Goal: Find specific page/section: Find specific page/section

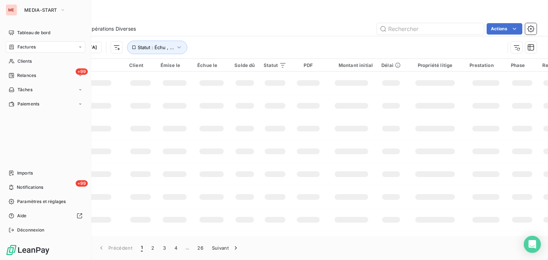
click at [13, 48] on icon at bounding box center [12, 47] width 6 height 6
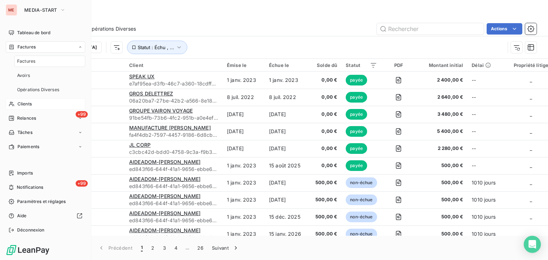
click at [37, 101] on div "Clients" at bounding box center [46, 103] width 80 height 11
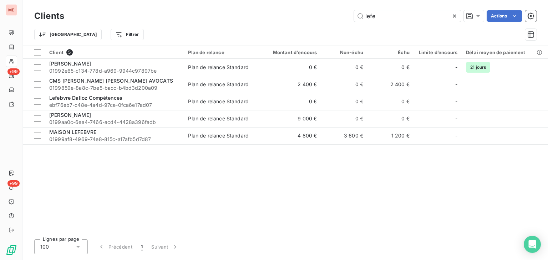
click at [256, 9] on div "Clients lefe Actions" at bounding box center [285, 16] width 502 height 15
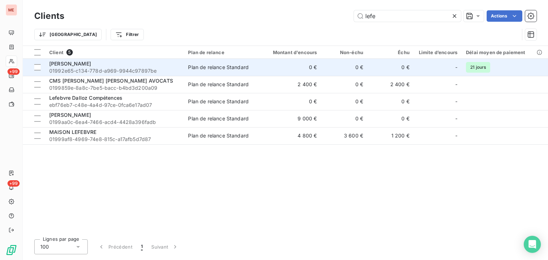
click at [161, 65] on div "[PERSON_NAME]" at bounding box center [114, 63] width 130 height 7
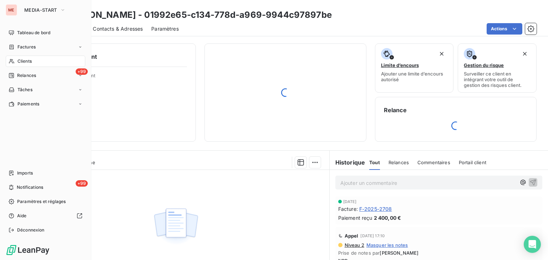
click at [14, 54] on nav "Tableau de bord Factures Clients +99 Relances Tâches Paiements" at bounding box center [46, 68] width 80 height 83
click at [27, 60] on span "Clients" at bounding box center [24, 61] width 14 height 6
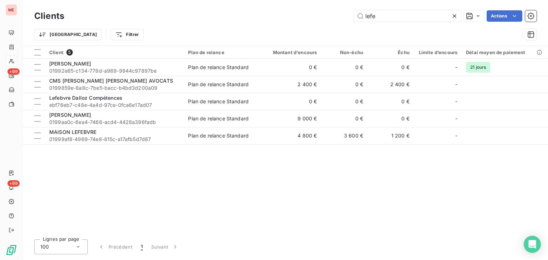
drag, startPoint x: 404, startPoint y: 17, endPoint x: 324, endPoint y: 17, distance: 79.9
click at [324, 17] on div "lefe Actions" at bounding box center [305, 15] width 464 height 11
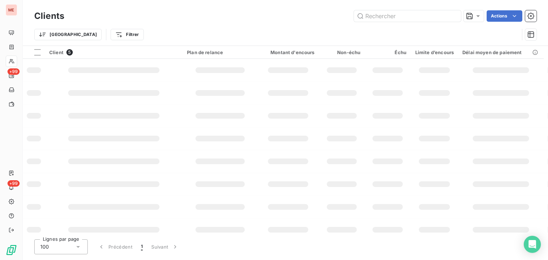
click at [244, 28] on div "Trier Filtrer" at bounding box center [276, 35] width 485 height 14
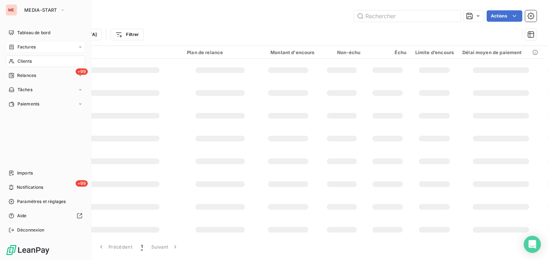
click at [16, 51] on div "Factures" at bounding box center [46, 46] width 80 height 11
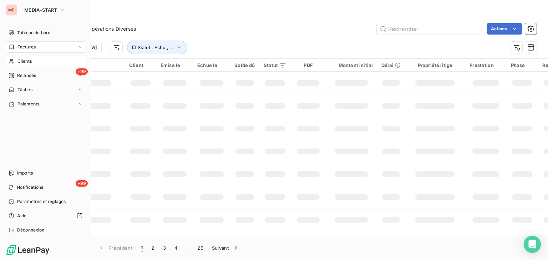
click at [15, 58] on div "Clients" at bounding box center [46, 61] width 80 height 11
